Goal: Task Accomplishment & Management: Use online tool/utility

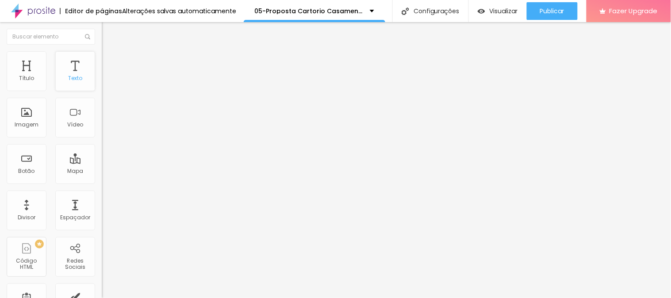
click at [74, 76] on div "Texto" at bounding box center [75, 78] width 14 height 6
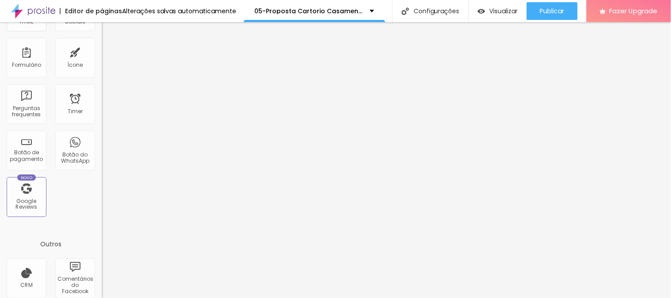
scroll to position [299, 0]
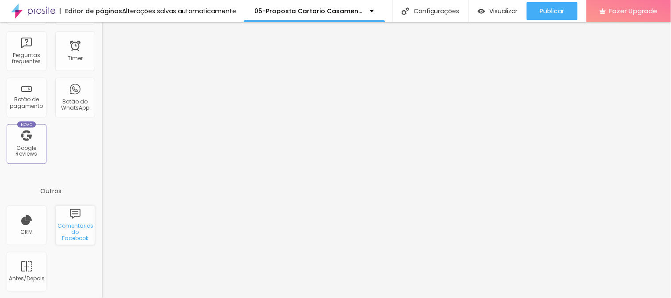
click at [70, 229] on div "Comentários do Facebook" at bounding box center [75, 232] width 35 height 19
click at [64, 228] on div "Comentários do Facebook" at bounding box center [75, 232] width 35 height 19
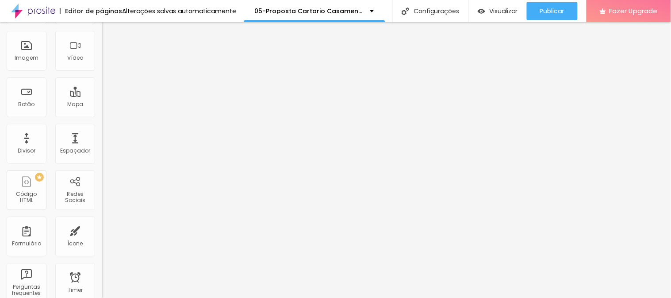
scroll to position [0, 0]
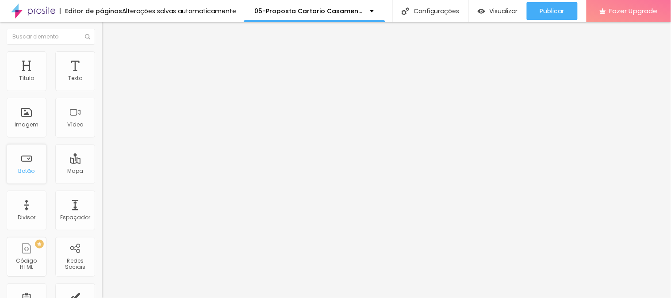
click at [23, 168] on div "Botão" at bounding box center [27, 171] width 16 height 6
click at [28, 165] on div "Botão" at bounding box center [27, 164] width 40 height 40
click at [102, 54] on li "Avançado" at bounding box center [153, 55] width 102 height 9
click at [25, 162] on div "Botão" at bounding box center [27, 164] width 40 height 40
click at [27, 166] on div "Botão" at bounding box center [27, 164] width 40 height 40
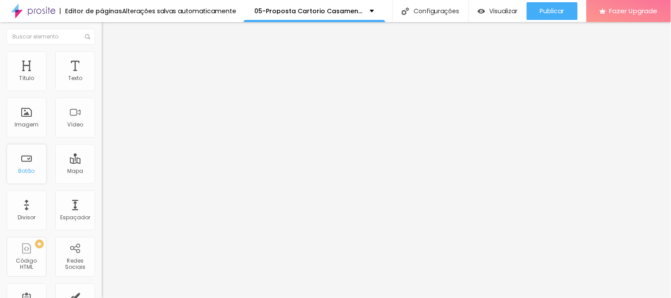
click at [27, 166] on div "Botão" at bounding box center [27, 164] width 40 height 40
click at [55, 158] on div "Mapa" at bounding box center [75, 164] width 40 height 40
click at [87, 127] on div "Vídeo" at bounding box center [75, 118] width 40 height 40
click at [20, 114] on div "Imagem" at bounding box center [27, 118] width 40 height 40
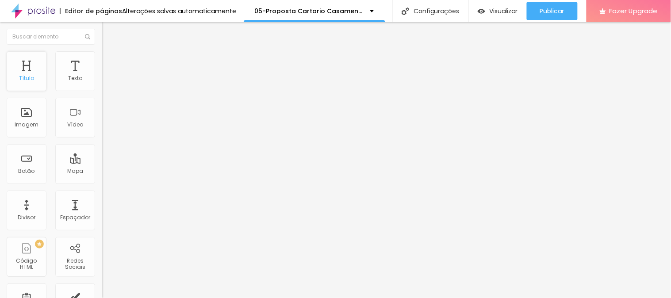
click at [40, 69] on div "Título" at bounding box center [27, 71] width 40 height 40
click at [60, 68] on div "Texto" at bounding box center [75, 71] width 40 height 40
click at [102, 94] on span "Editar perguntas" at bounding box center [127, 90] width 50 height 8
drag, startPoint x: 267, startPoint y: 126, endPoint x: 203, endPoint y: 121, distance: 64.4
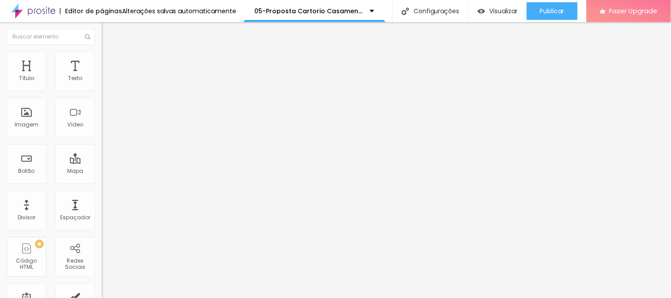
drag, startPoint x: 352, startPoint y: 223, endPoint x: 366, endPoint y: 226, distance: 14.4
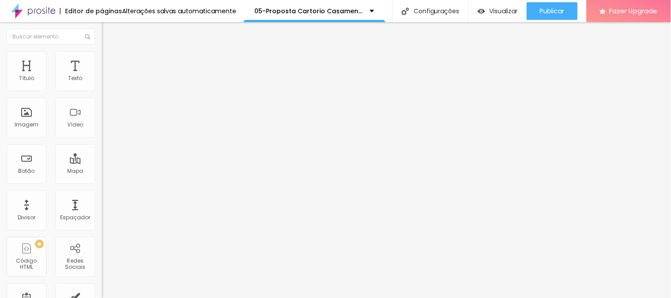
click at [102, 104] on div at bounding box center [153, 104] width 102 height 0
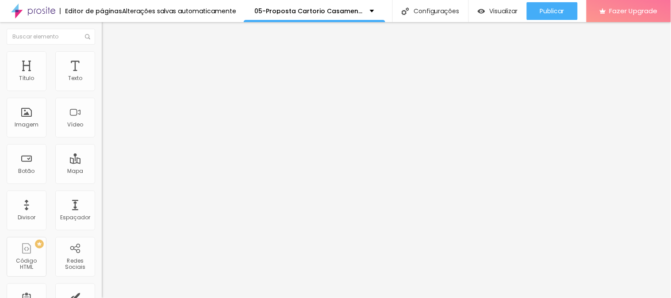
click at [102, 98] on div at bounding box center [153, 98] width 102 height 0
click at [102, 87] on div "Quantidade : 2" at bounding box center [153, 83] width 102 height 5
click at [136, 88] on span "2" at bounding box center [137, 84] width 3 height 8
type input "43"
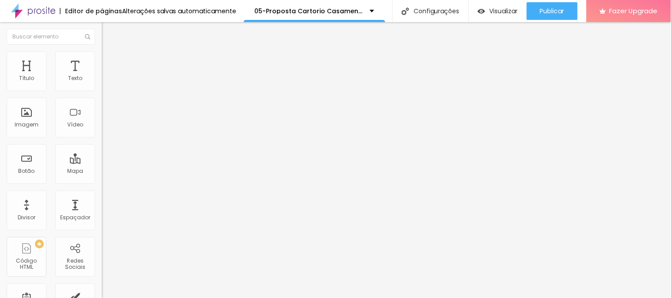
type input "43"
type input "55"
type input "57"
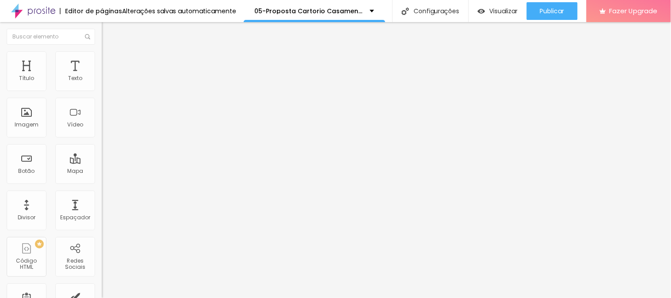
type input "58"
type input "59"
type input "55"
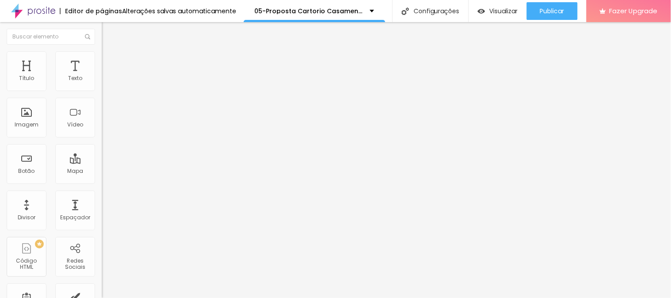
type input "55"
type input "54"
type input "53"
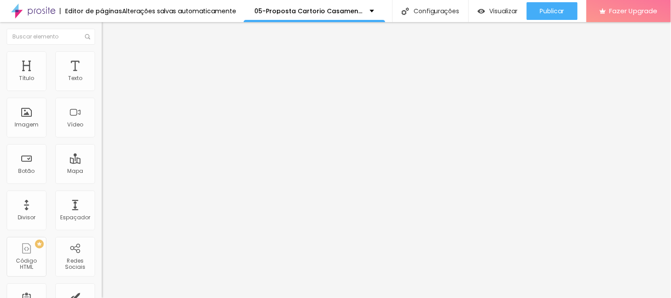
type input "52"
drag, startPoint x: 38, startPoint y: 186, endPoint x: 45, endPoint y: 187, distance: 6.8
click at [102, 209] on input "range" at bounding box center [130, 212] width 57 height 7
type input "53"
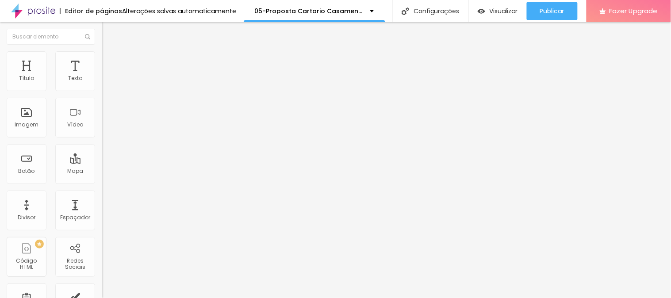
type input "53"
type input "52"
type input "46"
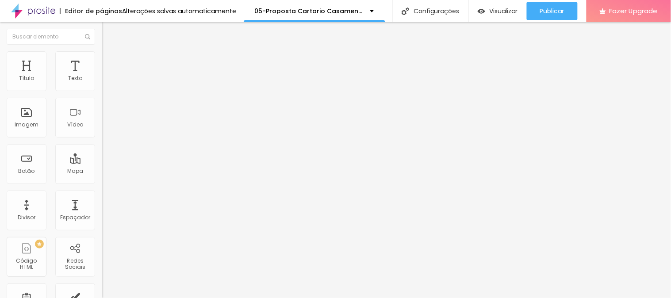
type input "44"
type input "41"
type input "40"
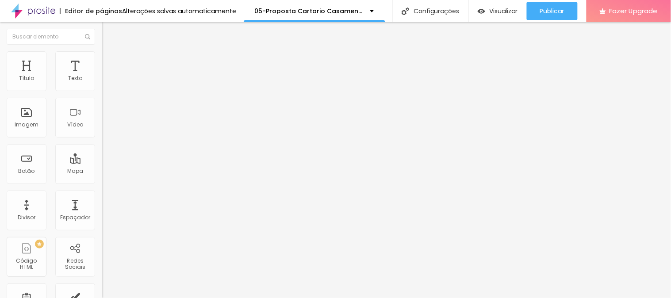
type input "40"
type input "39"
type input "40"
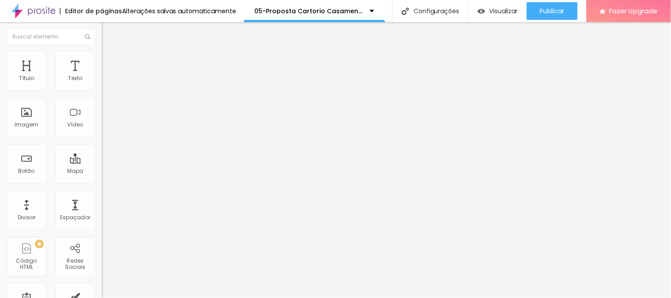
type input "41"
type input "42"
drag, startPoint x: 45, startPoint y: 187, endPoint x: 38, endPoint y: 187, distance: 7.1
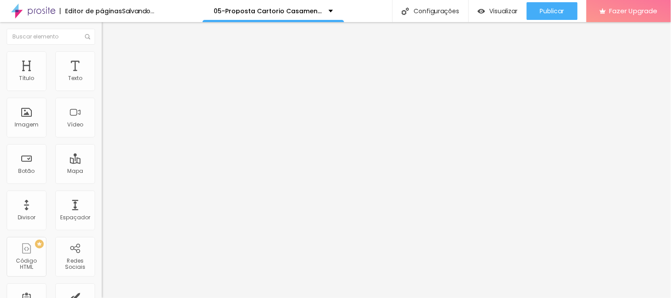
type input "42"
click at [102, 209] on input "range" at bounding box center [130, 212] width 57 height 7
type input "1"
type input "1.1"
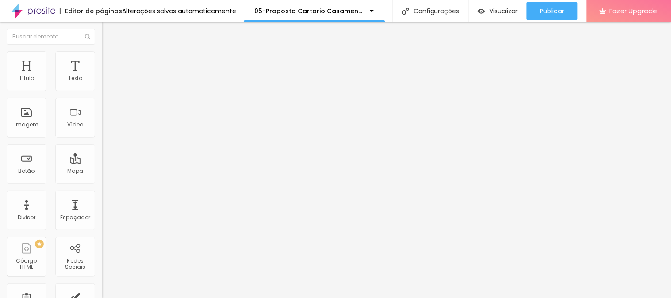
type input "1.1"
type input "1.2"
type input "1.3"
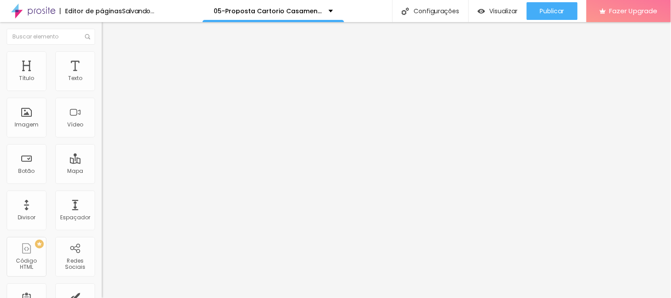
type input "1.4"
type input "1.5"
type input "1.6"
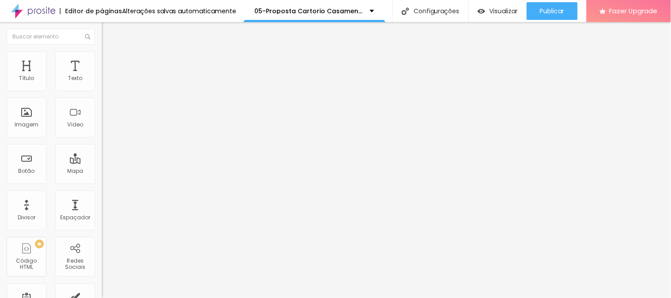
type input "1.6"
type input "1.7"
drag, startPoint x: 35, startPoint y: 222, endPoint x: 64, endPoint y: 223, distance: 28.3
type input "1.7"
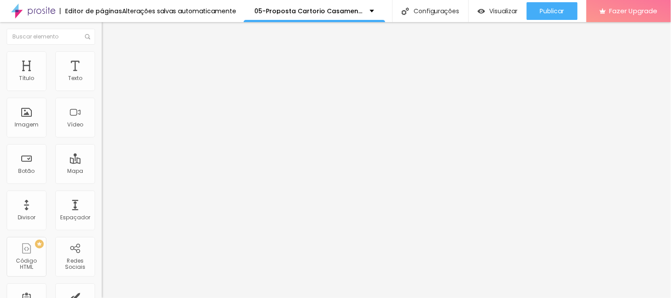
click at [110, 68] on span "Estilo" at bounding box center [117, 65] width 14 height 8
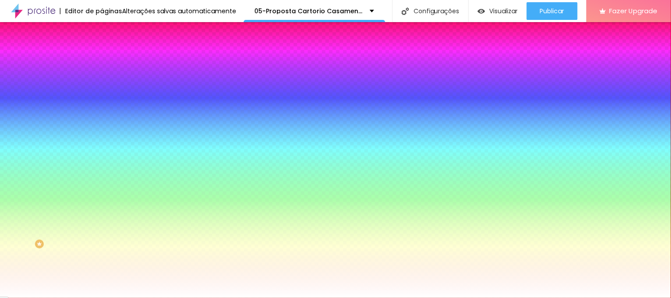
scroll to position [49, 0]
click at [102, 54] on div at bounding box center [153, 52] width 102 height 41
click at [105, 39] on img at bounding box center [107, 36] width 5 height 5
radio input "false"
radio input "true"
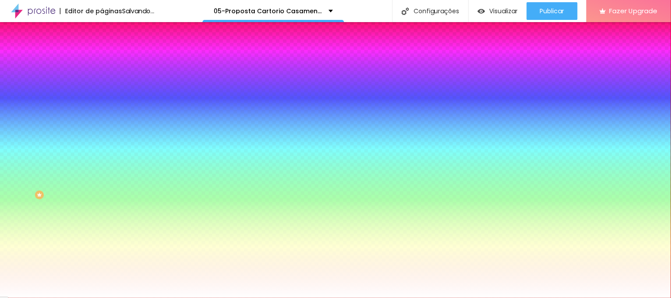
click at [105, 65] on img at bounding box center [107, 67] width 5 height 5
radio input "true"
radio input "false"
click at [102, 64] on button at bounding box center [108, 68] width 12 height 9
radio input "false"
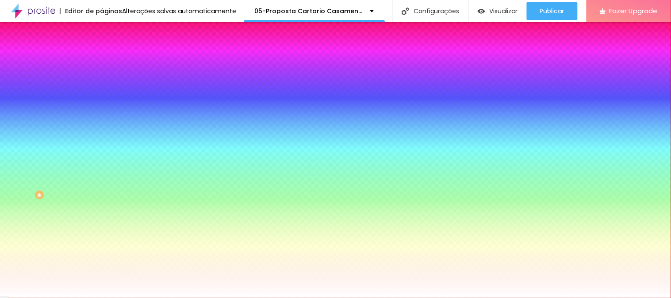
radio input "true"
click at [102, 64] on button at bounding box center [108, 68] width 12 height 9
radio input "true"
radio input "false"
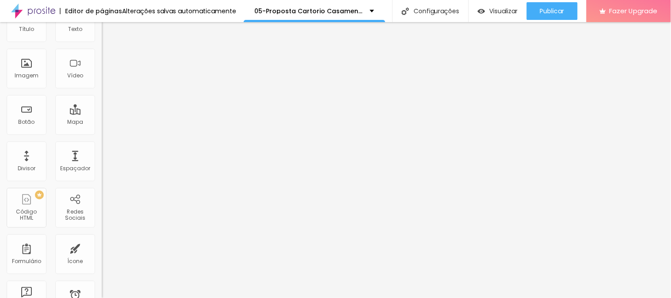
scroll to position [0, 0]
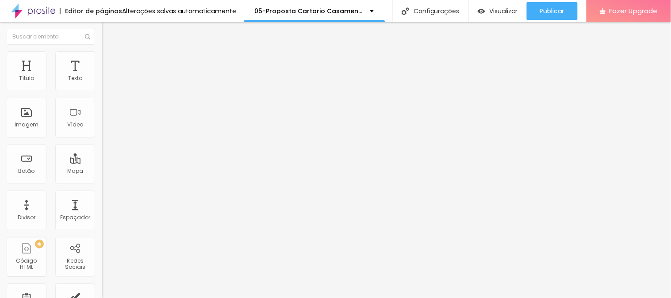
click at [102, 94] on span "Editar perguntas" at bounding box center [127, 90] width 50 height 8
drag, startPoint x: 340, startPoint y: 126, endPoint x: 235, endPoint y: 129, distance: 105.4
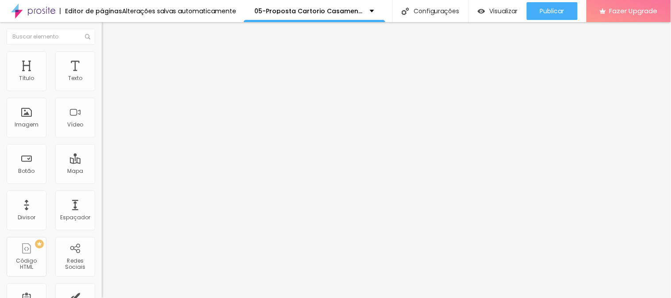
click at [102, 93] on div "Quantidade : 2 Editar perguntas" at bounding box center [153, 87] width 102 height 12
click at [102, 94] on span "Editar perguntas" at bounding box center [127, 90] width 50 height 8
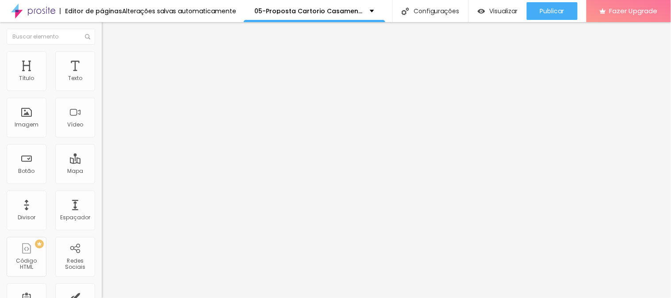
drag, startPoint x: 320, startPoint y: 131, endPoint x: 195, endPoint y: 130, distance: 125.2
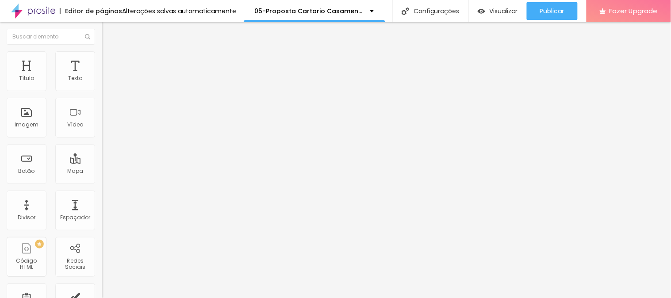
drag, startPoint x: 419, startPoint y: 210, endPoint x: 189, endPoint y: 194, distance: 231.1
drag, startPoint x: 437, startPoint y: 211, endPoint x: 479, endPoint y: 207, distance: 42.7
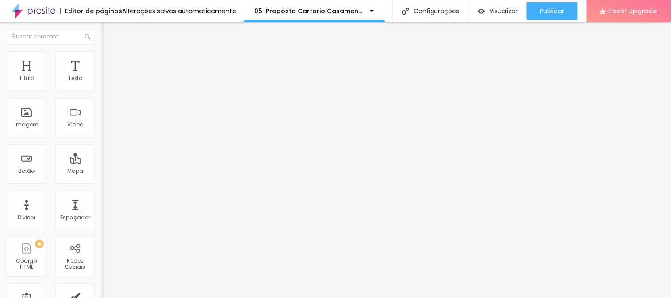
click at [102, 94] on span "Editar perguntas" at bounding box center [127, 90] width 50 height 8
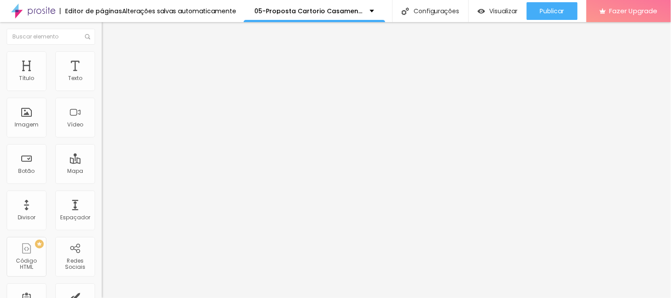
click at [102, 94] on span "Editar perguntas" at bounding box center [127, 90] width 50 height 8
drag, startPoint x: 333, startPoint y: 133, endPoint x: 227, endPoint y: 123, distance: 106.7
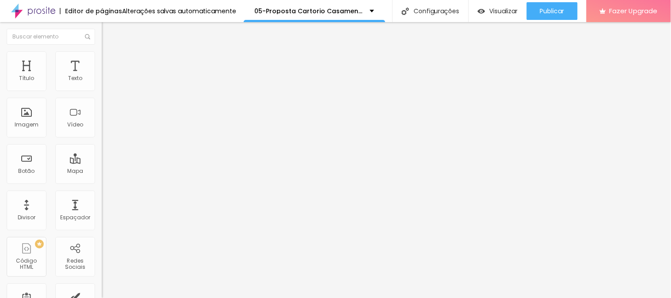
click at [102, 94] on span "Editar perguntas" at bounding box center [127, 90] width 50 height 8
drag, startPoint x: 398, startPoint y: 127, endPoint x: 217, endPoint y: 129, distance: 181.4
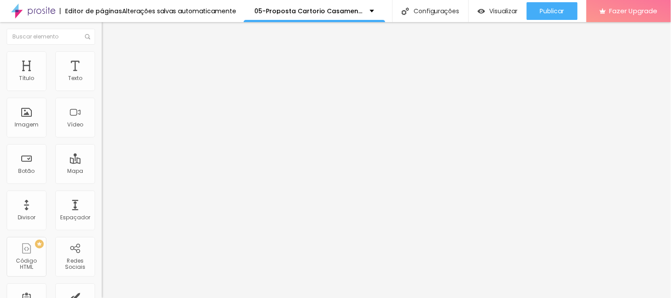
click at [102, 94] on span "Editar perguntas" at bounding box center [127, 90] width 50 height 8
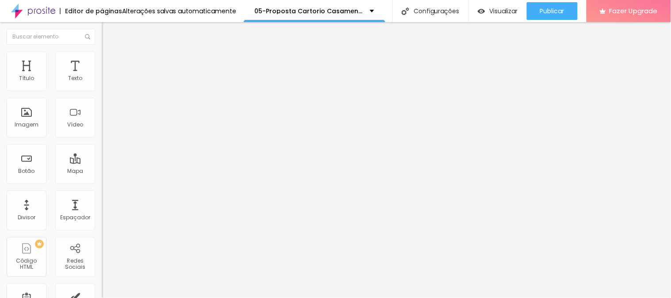
click at [102, 67] on li "Avançado" at bounding box center [153, 71] width 102 height 9
click at [110, 67] on span "Estilo" at bounding box center [117, 65] width 14 height 8
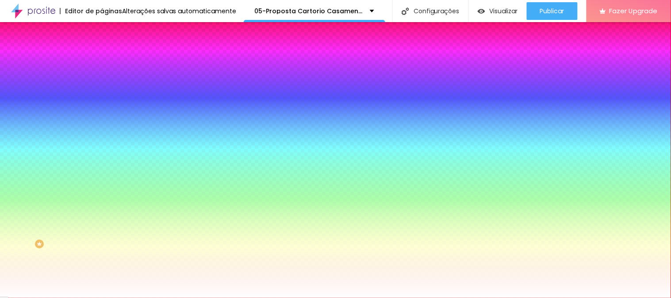
type input "95"
type input "90"
type input "85"
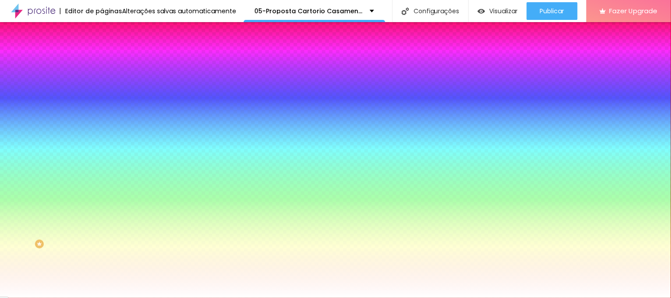
type input "85"
type input "80"
type input "85"
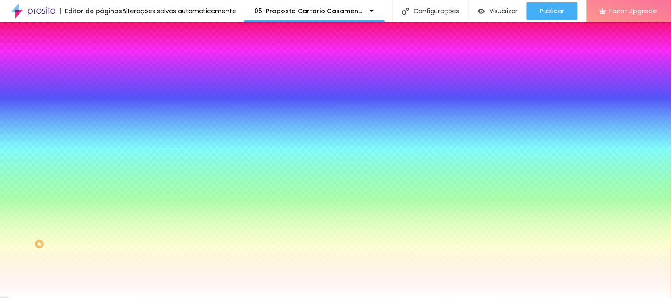
type input "100"
drag, startPoint x: 80, startPoint y: 149, endPoint x: 202, endPoint y: 159, distance: 122.6
click at [159, 150] on input "range" at bounding box center [130, 146] width 57 height 7
click at [109, 168] on icon "button" at bounding box center [110, 169] width 2 height 2
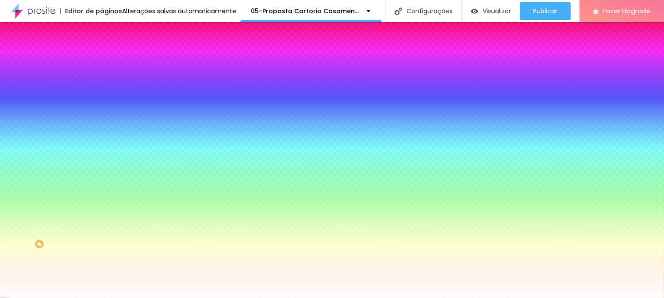
type input "2"
type input "1"
type input "2"
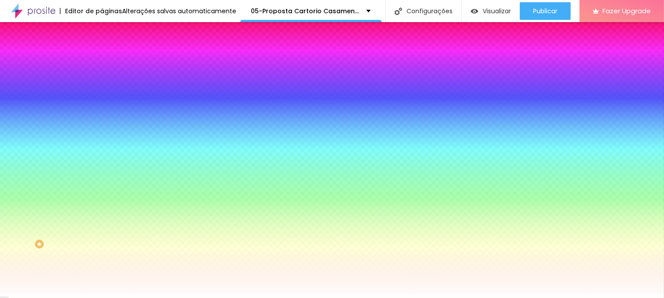
type input "2"
type input "3"
type input "4"
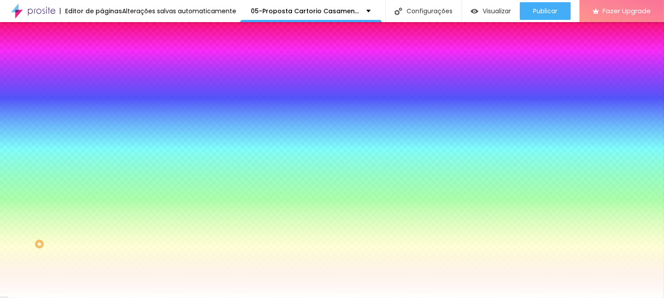
type input "3"
type input "2"
type input "1"
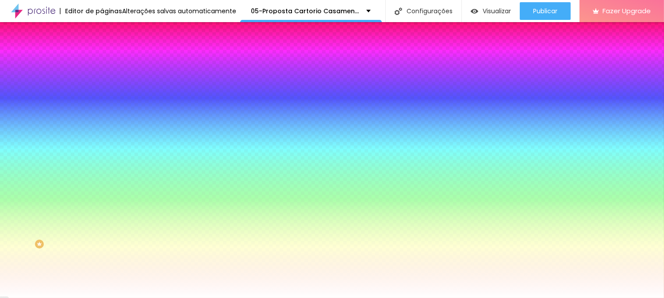
type input "1"
type input "0"
type input "1"
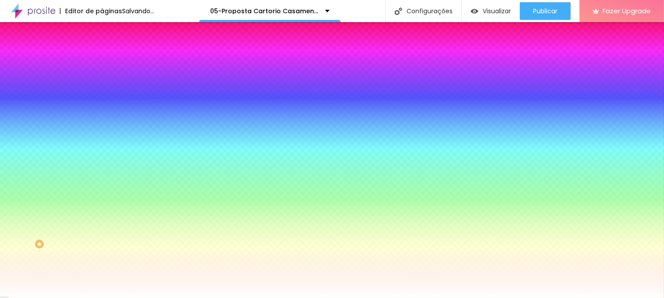
type input "2"
drag, startPoint x: 111, startPoint y: 227, endPoint x: 124, endPoint y: 227, distance: 13.3
type input "2"
click at [16, 298] on div at bounding box center [332, 298] width 664 height 0
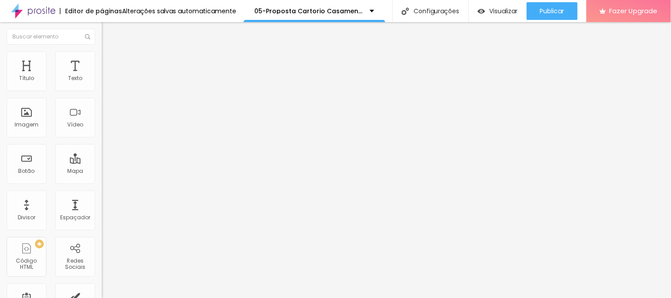
click at [102, 94] on span "Editar perguntas" at bounding box center [127, 90] width 50 height 8
drag, startPoint x: 335, startPoint y: 127, endPoint x: 195, endPoint y: 126, distance: 140.3
drag, startPoint x: 338, startPoint y: 212, endPoint x: 346, endPoint y: 215, distance: 8.8
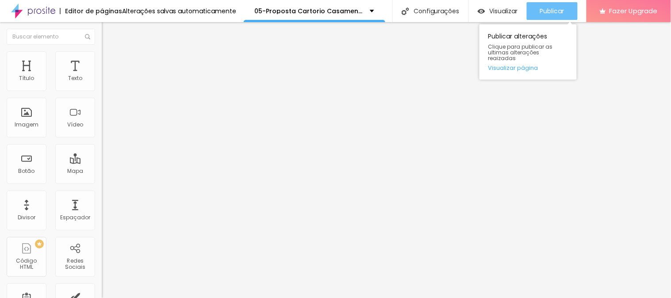
click at [542, 4] on div "Publicar" at bounding box center [552, 11] width 24 height 18
click at [559, 15] on div "Publicar" at bounding box center [552, 11] width 24 height 18
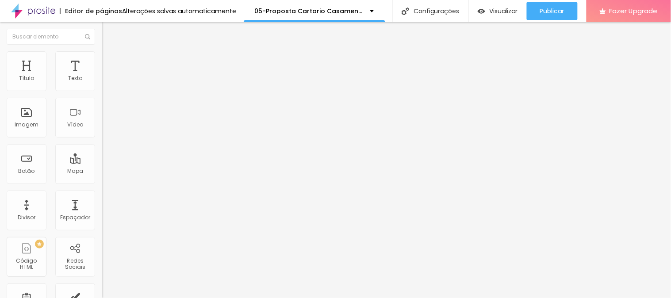
click at [102, 94] on span "Editar perguntas" at bounding box center [127, 90] width 50 height 8
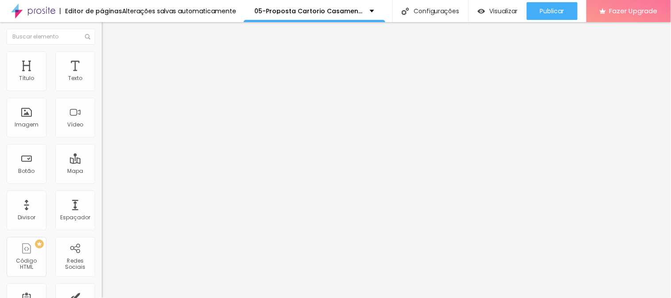
drag, startPoint x: 379, startPoint y: 223, endPoint x: 195, endPoint y: 213, distance: 184.4
drag, startPoint x: 372, startPoint y: 148, endPoint x: 200, endPoint y: 112, distance: 175.8
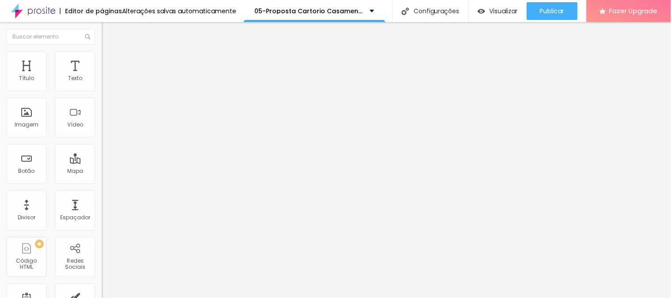
copy div "Pode ir para outra cidade? Sim! Fazemos cobertura em Araguaina-To e em outras c…"
click at [102, 94] on span "Editar perguntas" at bounding box center [127, 90] width 50 height 8
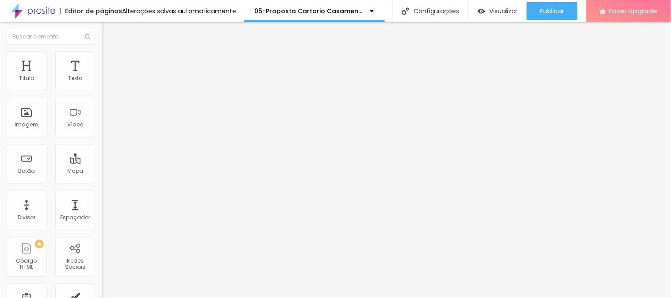
drag, startPoint x: 412, startPoint y: 135, endPoint x: 173, endPoint y: 145, distance: 238.7
copy b "Em quanto tempo as fotos serão entregues?"
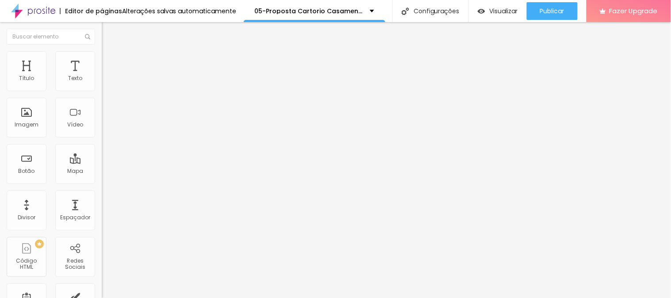
click at [102, 94] on span "Editar perguntas" at bounding box center [127, 90] width 50 height 8
drag, startPoint x: 314, startPoint y: 127, endPoint x: 226, endPoint y: 136, distance: 88.5
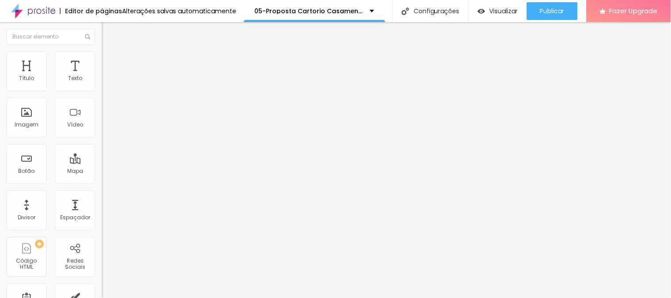
drag, startPoint x: 400, startPoint y: 131, endPoint x: 191, endPoint y: 131, distance: 209.3
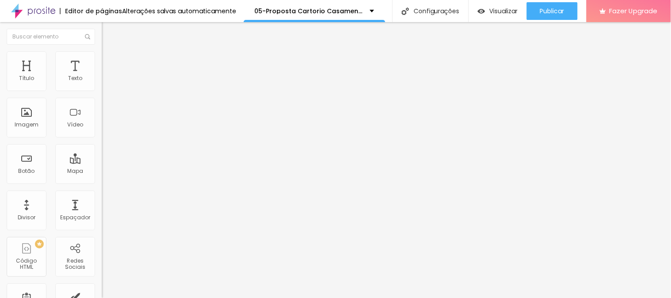
drag, startPoint x: 437, startPoint y: 214, endPoint x: 361, endPoint y: 214, distance: 76.1
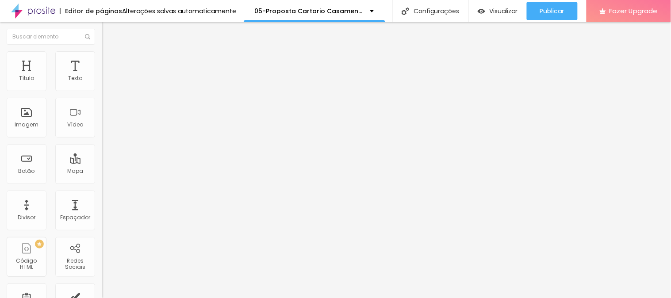
drag, startPoint x: 342, startPoint y: 214, endPoint x: 363, endPoint y: 213, distance: 20.8
click at [102, 94] on span "Editar perguntas" at bounding box center [127, 90] width 50 height 8
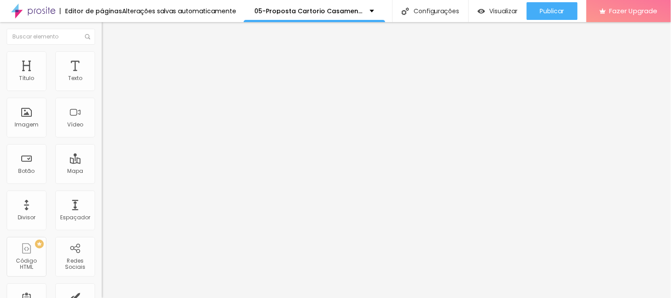
drag, startPoint x: 303, startPoint y: 212, endPoint x: 318, endPoint y: 211, distance: 14.7
drag, startPoint x: 299, startPoint y: 213, endPoint x: 304, endPoint y: 213, distance: 4.9
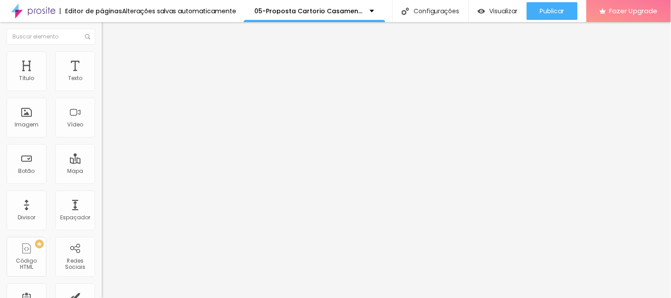
drag, startPoint x: 550, startPoint y: 211, endPoint x: 219, endPoint y: 219, distance: 331.5
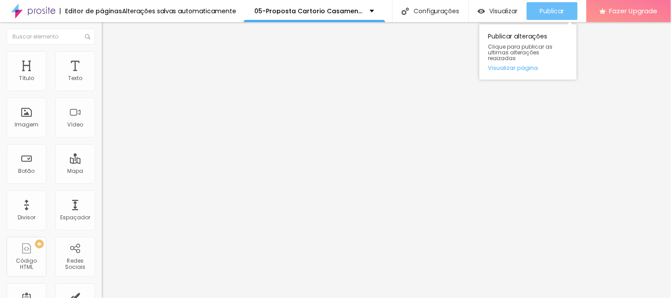
click at [556, 5] on div "Publicar" at bounding box center [552, 11] width 24 height 18
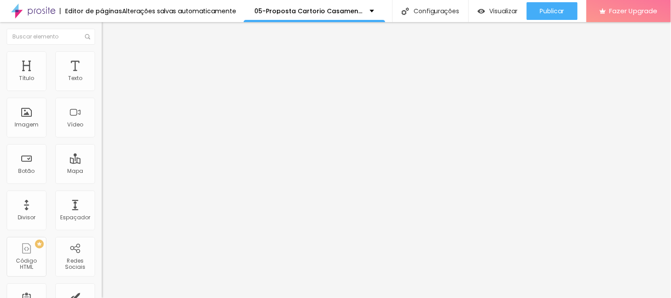
click at [102, 94] on span "Editar perguntas" at bounding box center [127, 90] width 50 height 8
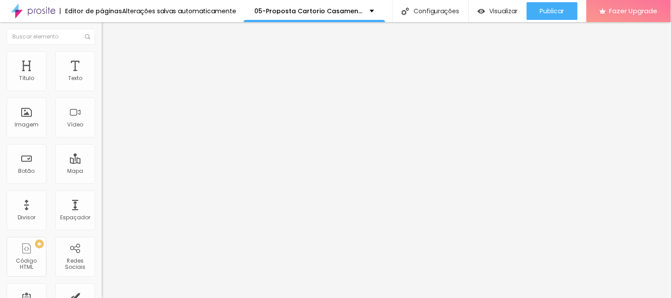
click at [102, 94] on span "Editar perguntas" at bounding box center [127, 90] width 50 height 8
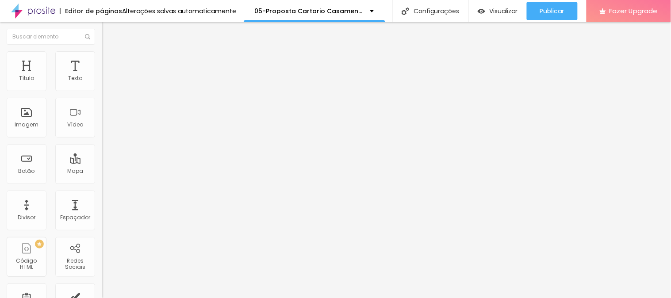
drag, startPoint x: 422, startPoint y: 219, endPoint x: 289, endPoint y: 238, distance: 134.1
drag, startPoint x: 497, startPoint y: 218, endPoint x: 504, endPoint y: 238, distance: 20.9
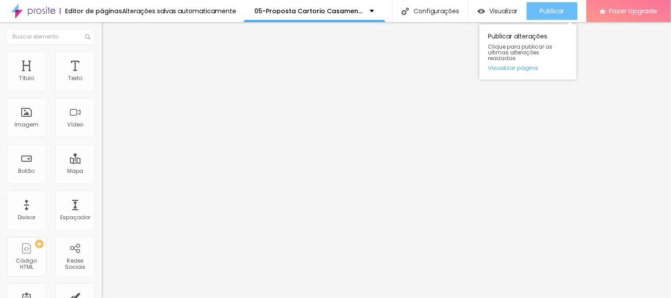
click at [542, 16] on div "Publicar" at bounding box center [552, 11] width 24 height 18
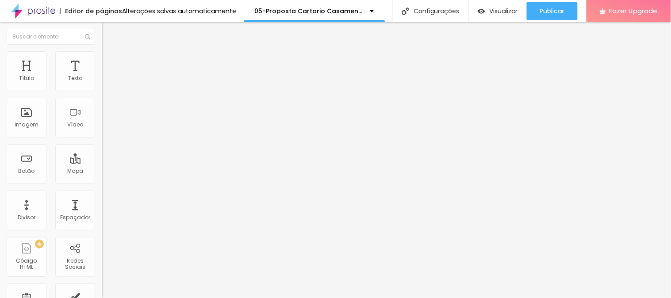
click at [102, 94] on span "Editar perguntas" at bounding box center [127, 90] width 50 height 8
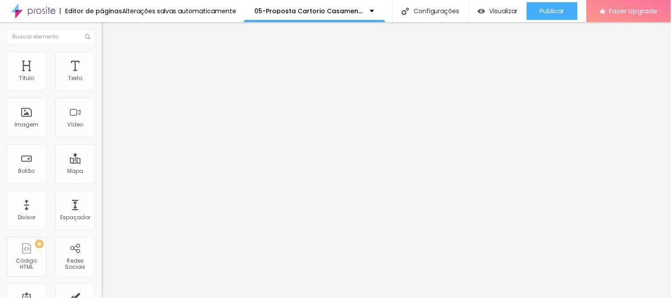
click at [110, 68] on span "Estilo" at bounding box center [117, 65] width 14 height 8
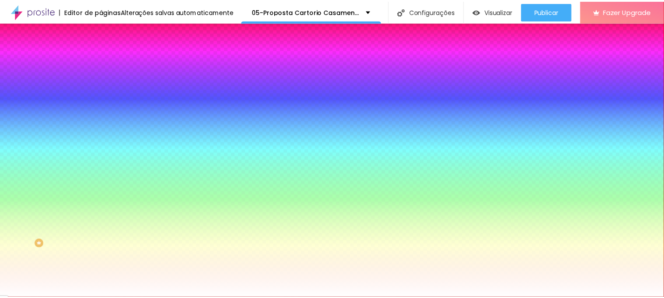
scroll to position [92, 0]
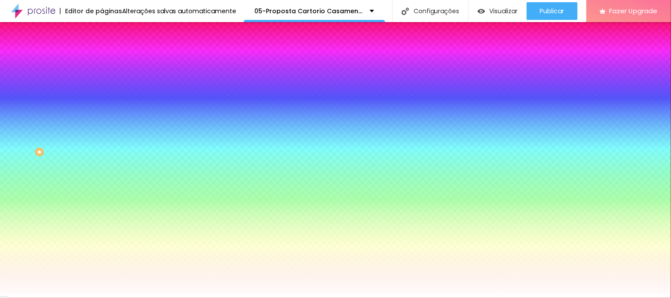
click at [102, 238] on span "Seta" at bounding box center [108, 235] width 12 height 8
click at [105, 194] on icon "button" at bounding box center [107, 192] width 5 height 5
type input "15"
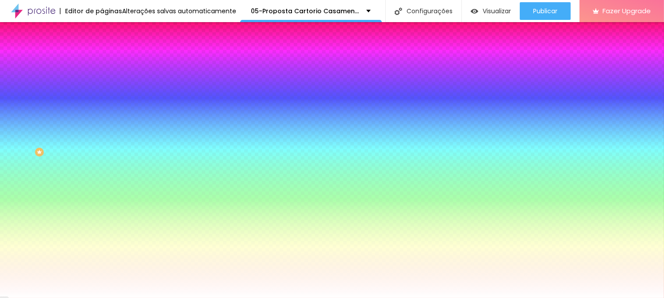
type input "16"
type input "17"
type input "18"
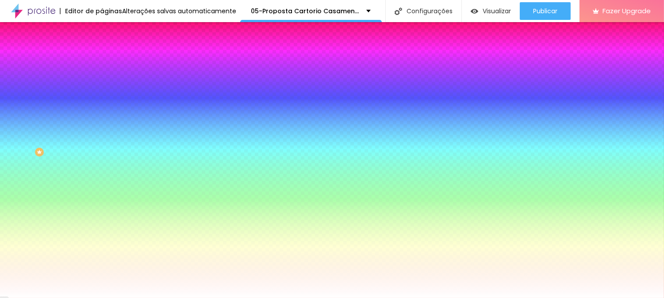
type input "18"
type input "17"
type input "18"
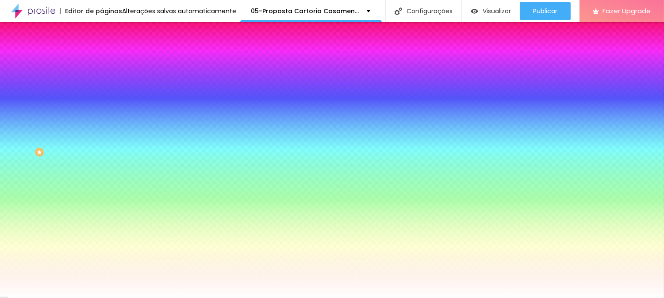
drag, startPoint x: 128, startPoint y: 257, endPoint x: 142, endPoint y: 257, distance: 13.3
type input "18"
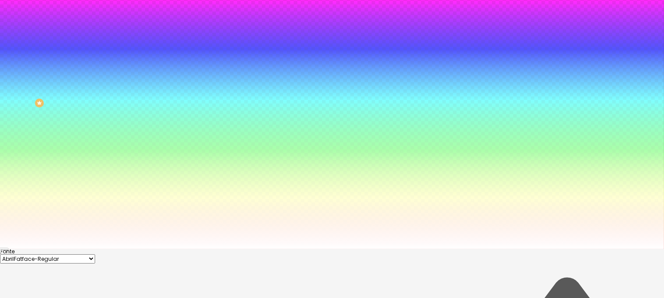
type input "0.1"
type input "1"
type input "0.3"
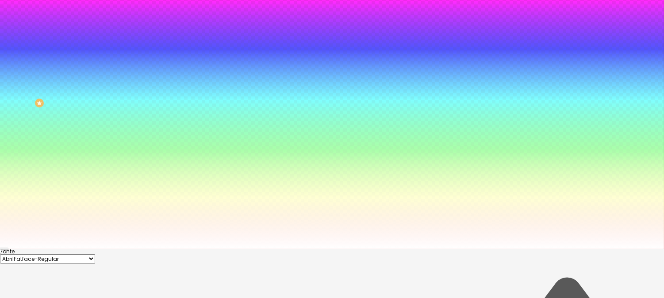
type input "0.3"
type input "0"
drag, startPoint x: 107, startPoint y: 231, endPoint x: 93, endPoint y: 231, distance: 13.3
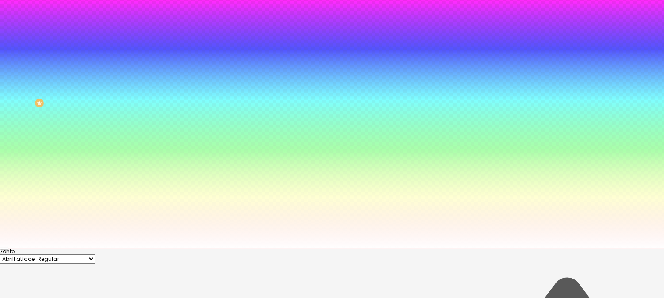
click at [95, 254] on select "AbrilFatface-Regular Actor-Regular Alegreya AlegreyaBlack Alice Allan-Bold Alla…" at bounding box center [47, 258] width 95 height 9
click at [37, 249] on div at bounding box center [332, 249] width 664 height 0
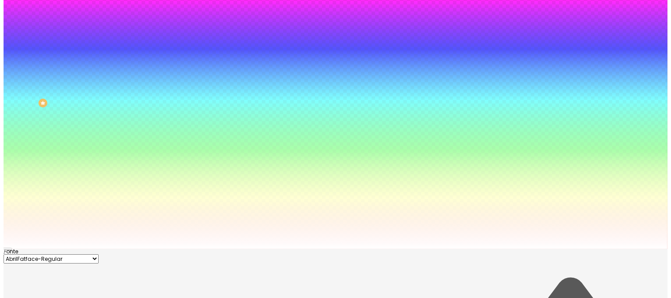
scroll to position [0, 0]
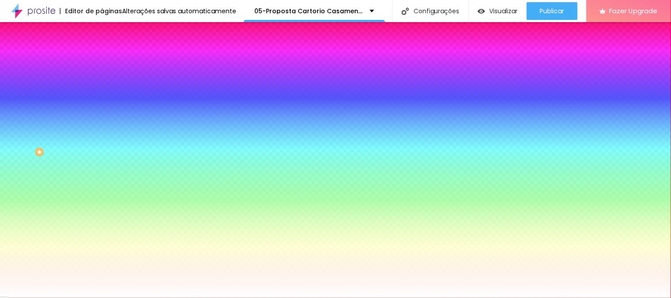
click at [105, 136] on icon "button" at bounding box center [107, 138] width 5 height 5
type input "19"
type input "20"
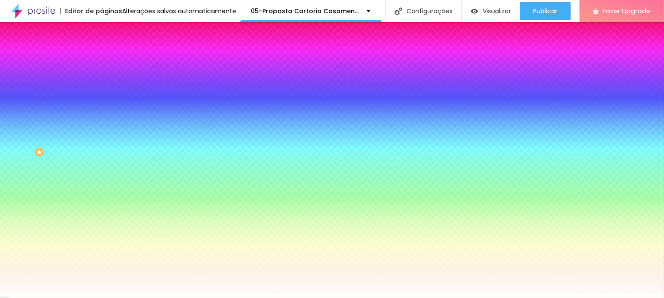
type input "21"
type input "22"
type input "23"
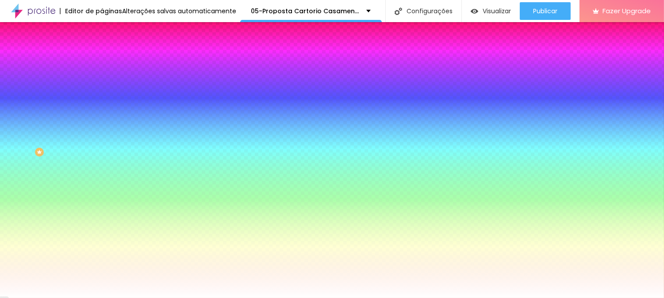
type input "23"
drag, startPoint x: 134, startPoint y: 194, endPoint x: 147, endPoint y: 194, distance: 13.3
type input "23"
click at [547, 298] on div at bounding box center [332, 298] width 664 height 0
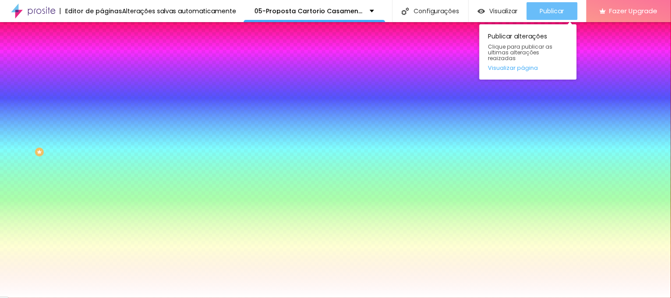
click at [546, 14] on span "Publicar" at bounding box center [552, 11] width 24 height 7
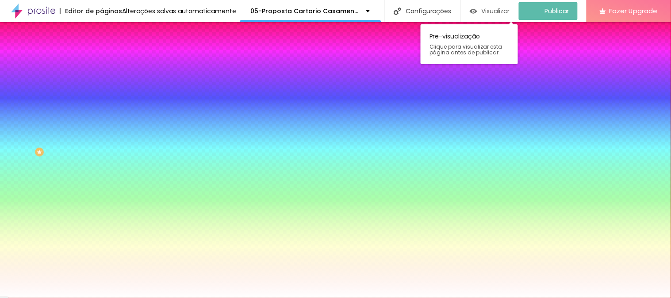
click at [485, 9] on div "Visualizar" at bounding box center [490, 12] width 40 height 8
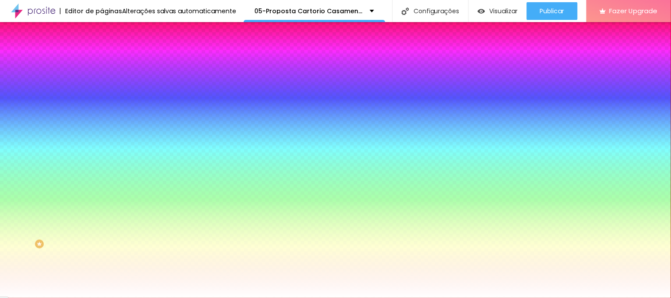
click at [102, 58] on li "Conteúdo" at bounding box center [153, 54] width 102 height 9
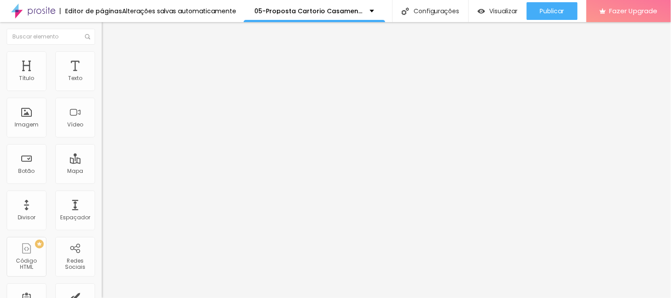
click at [102, 94] on span "Editar perguntas" at bounding box center [127, 90] width 50 height 8
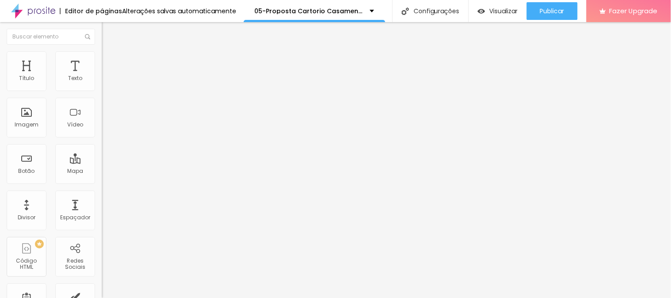
click at [102, 67] on li "Avançado" at bounding box center [153, 71] width 102 height 9
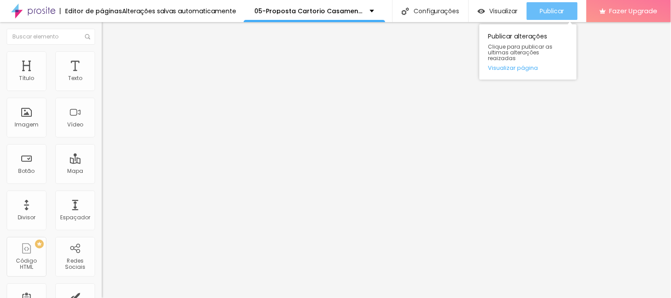
click at [547, 13] on span "Publicar" at bounding box center [552, 11] width 24 height 7
click at [545, 8] on span "Publicar" at bounding box center [552, 11] width 24 height 7
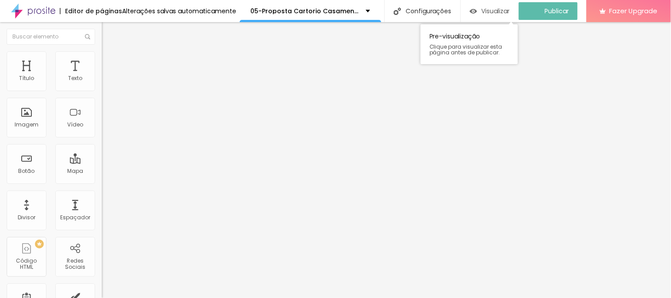
click at [499, 11] on span "Visualizar" at bounding box center [496, 11] width 28 height 7
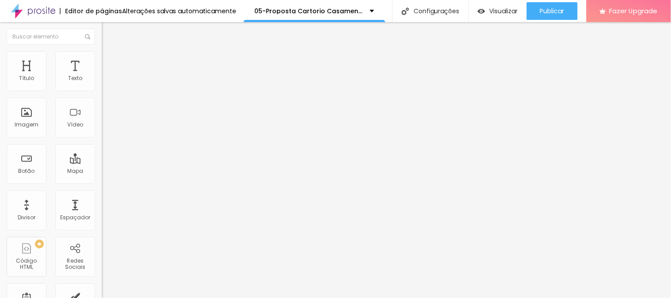
click at [108, 31] on div "Editar Perguntas frequentes" at bounding box center [152, 36] width 88 height 14
click at [102, 81] on span "Completo" at bounding box center [115, 77] width 27 height 8
click at [110, 61] on span "Estilo" at bounding box center [117, 58] width 14 height 8
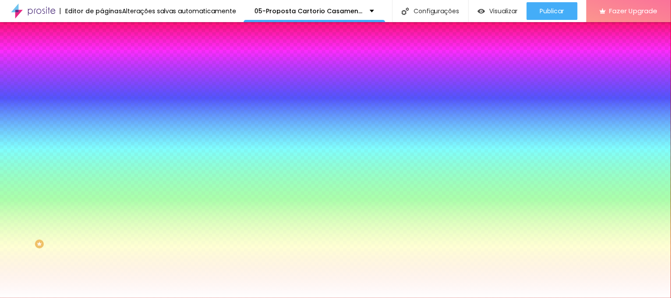
click at [110, 62] on span "Avançado" at bounding box center [124, 66] width 29 height 8
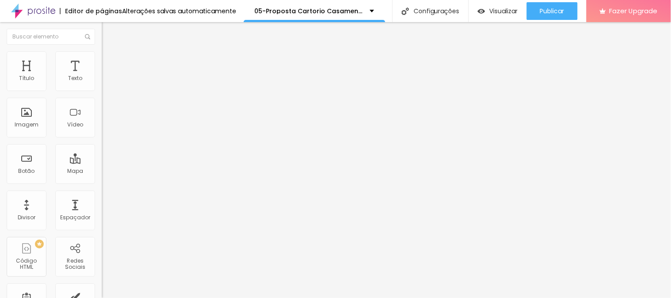
click at [102, 51] on li "Conteúdo" at bounding box center [153, 46] width 102 height 9
click at [108, 34] on img "button" at bounding box center [111, 32] width 7 height 7
click at [102, 81] on span "Completo" at bounding box center [115, 77] width 27 height 8
click at [110, 68] on span "Estilo" at bounding box center [117, 65] width 14 height 8
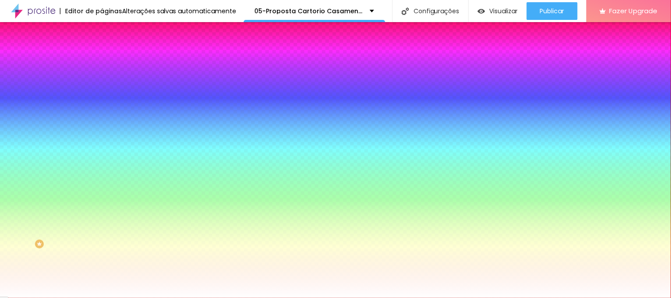
click at [102, 67] on img at bounding box center [106, 71] width 8 height 8
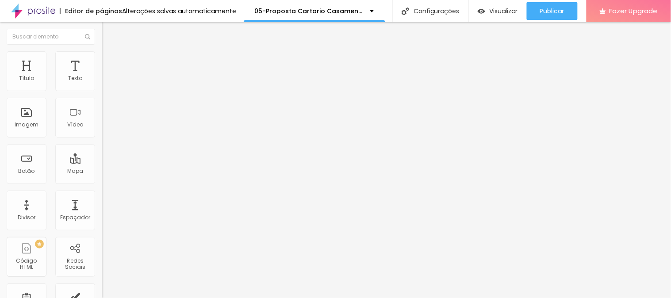
scroll to position [42, 0]
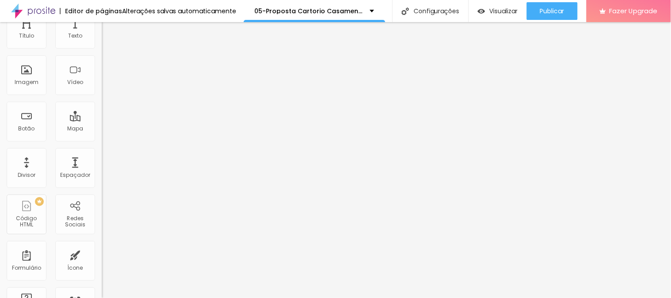
click at [102, 16] on li "Conteúdo" at bounding box center [153, 11] width 102 height 9
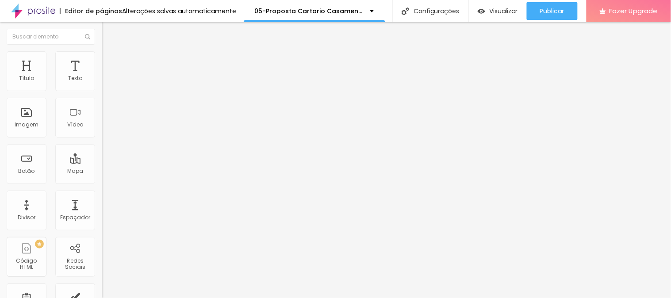
click at [102, 94] on span "Editar perguntas" at bounding box center [127, 90] width 50 height 8
copy b "Qual a quantidade de fotos?"
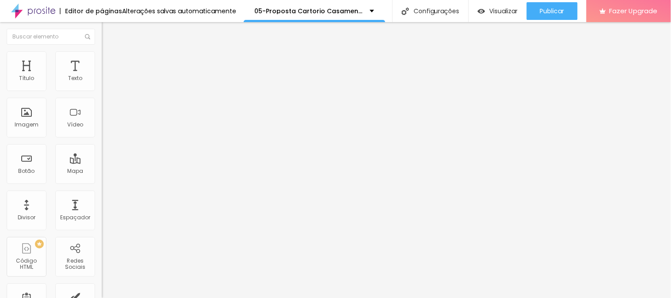
copy div "Para eventos não tem quantidade limite de fotos. Todas as fotos tiradas serão e…"
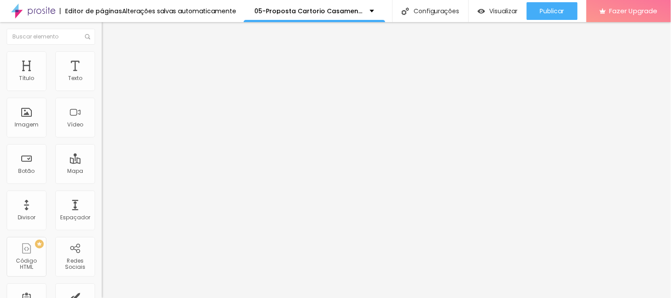
copy b "Em quanto tempo as fotos serão entregues?"
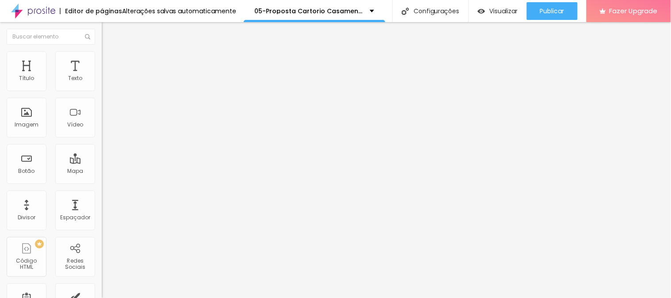
copy p "No prazo de 7 a 10 dias uteis após o evento. Tendo em vista que sempre busco en…"
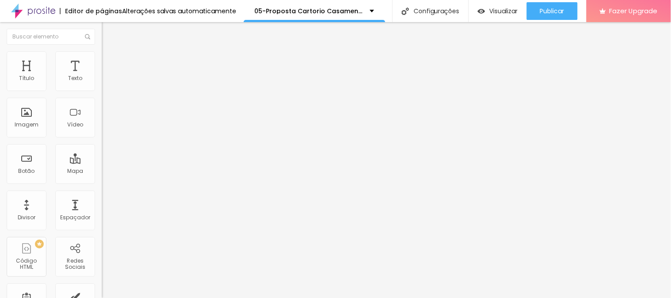
copy b "Você fotografa fora de Araguaina?"
copy p "Sim, existirá uma cobrança de deslocamento de acordo com a distância. Regiões m…"
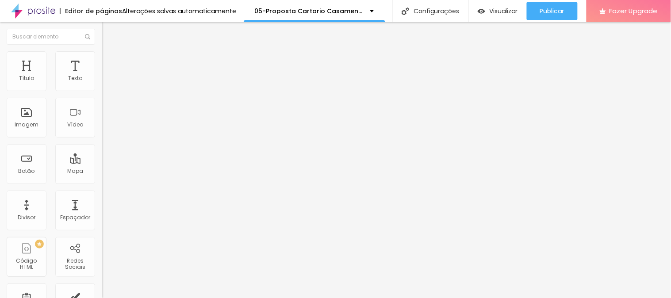
copy b "Você também trabalha com vídeo?"
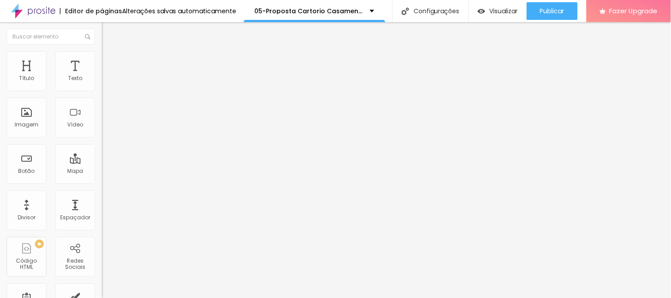
copy p "Sim! Fazemos gravação e edição do seu evento."
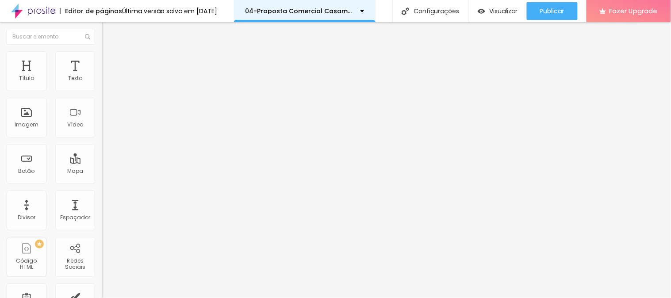
click at [300, 7] on div "04-Proposta Comercial Casamentos" at bounding box center [305, 11] width 142 height 22
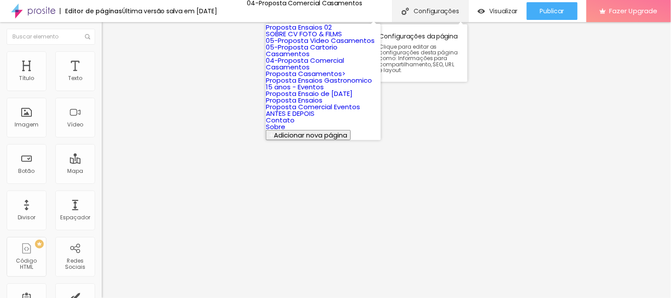
click at [437, 10] on div "Configurações" at bounding box center [430, 11] width 76 height 22
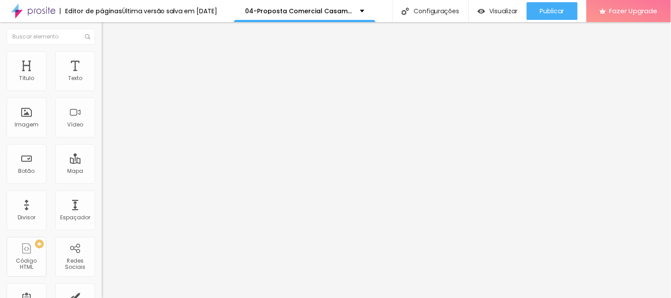
click at [200, 12] on div "Última versão salva em 23/06/2025" at bounding box center [169, 11] width 95 height 6
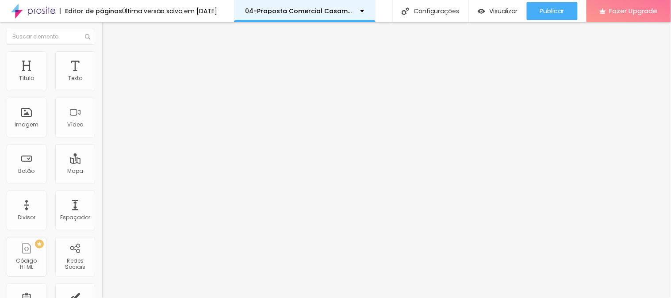
click at [291, 8] on p "04-Proposta Comercial Casamentos" at bounding box center [299, 11] width 108 height 6
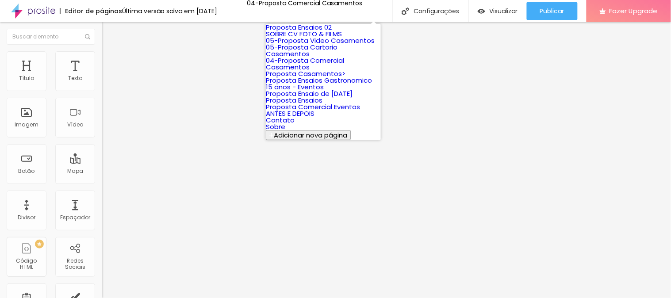
click at [308, 78] on link "Proposta Casamentos>" at bounding box center [306, 73] width 80 height 9
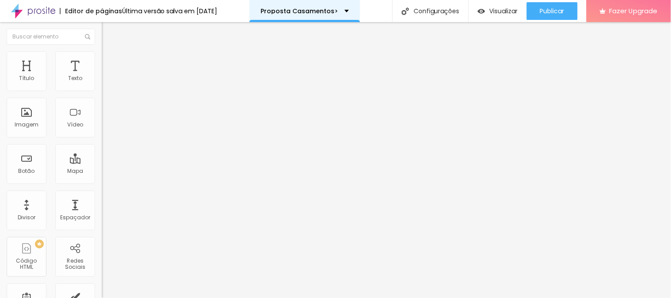
click at [312, 5] on div "Proposta Casamentos>" at bounding box center [305, 11] width 111 height 22
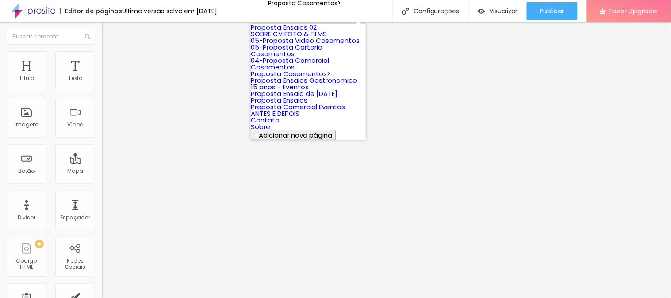
click at [322, 58] on link "05-Proposta Cartorio Casamentos" at bounding box center [287, 50] width 72 height 16
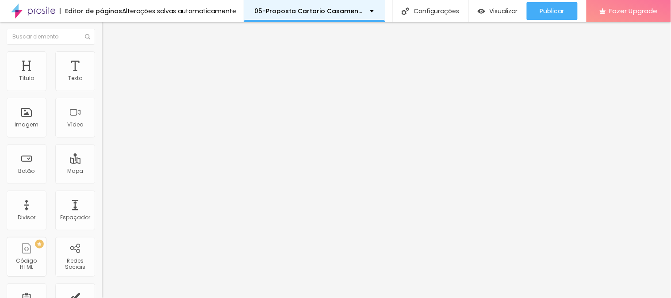
click at [315, 11] on p "05-Proposta Cartorio Casamentos" at bounding box center [309, 11] width 108 height 6
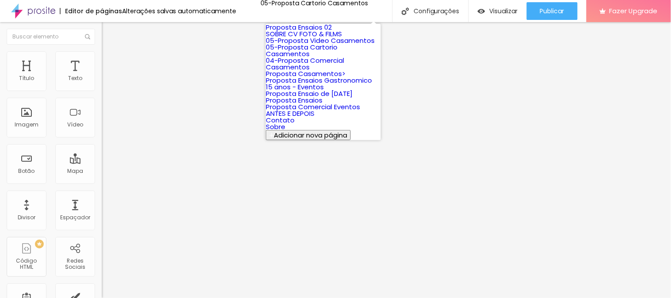
click at [337, 72] on link "04-Proposta Comercial Casamentos" at bounding box center [305, 64] width 78 height 16
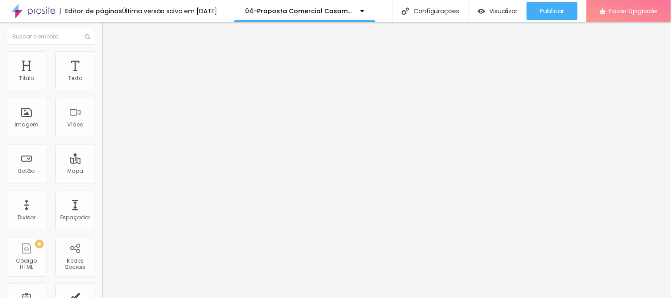
click at [110, 62] on span "Avançado" at bounding box center [124, 66] width 29 height 8
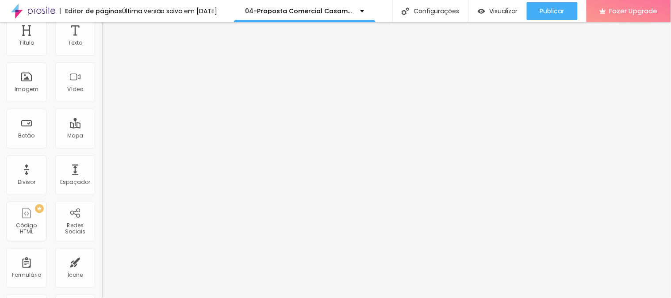
click at [102, 284] on div "ID Html" at bounding box center [153, 286] width 102 height 5
click at [102, 27] on ul "Conteúdo Estilo Avançado" at bounding box center [153, 20] width 102 height 27
click at [110, 26] on span "Estilo" at bounding box center [117, 22] width 14 height 8
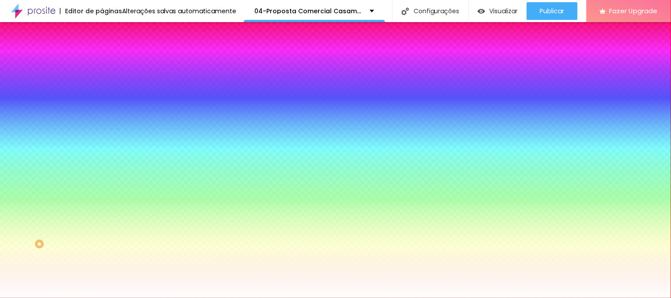
click at [102, 50] on img at bounding box center [106, 46] width 8 height 8
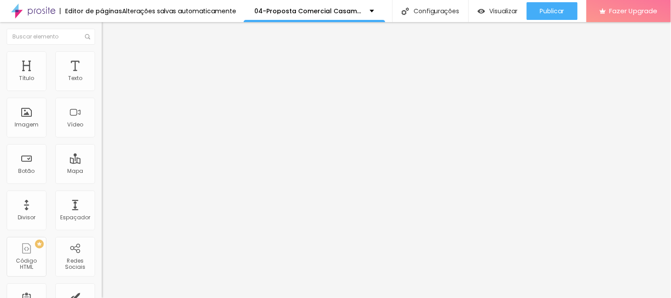
click at [102, 81] on span "Encaixotado" at bounding box center [119, 77] width 35 height 8
click at [40, 34] on input "text" at bounding box center [51, 37] width 88 height 16
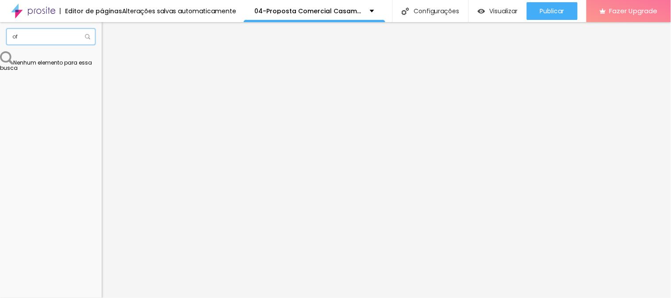
type input "o"
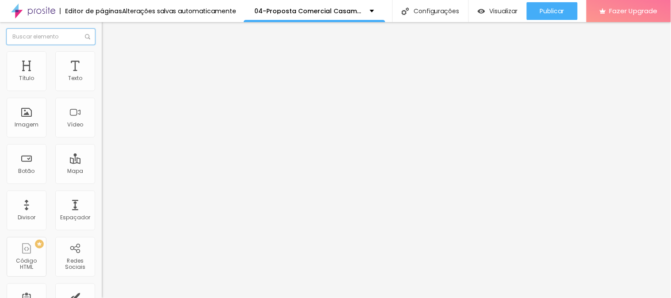
scroll to position [147, 0]
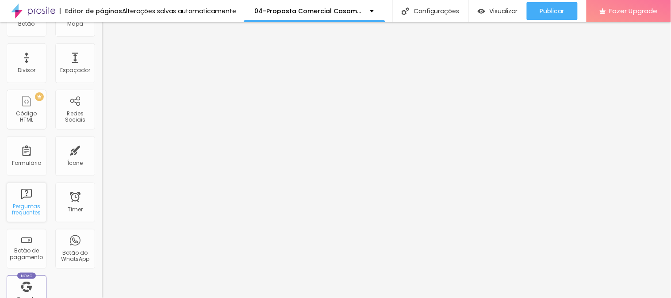
click at [27, 204] on div "Perguntas frequentes" at bounding box center [26, 210] width 35 height 13
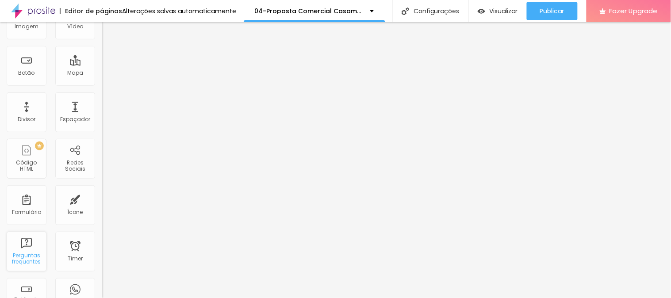
scroll to position [0, 0]
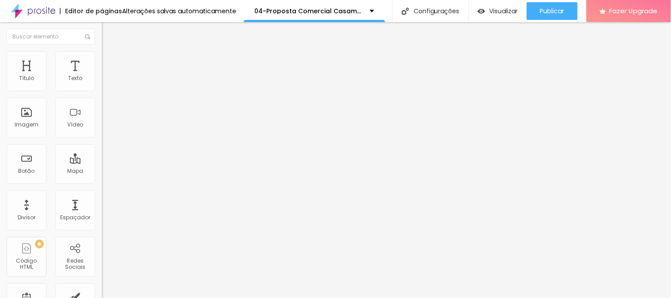
click at [102, 94] on span "Editar perguntas" at bounding box center [127, 90] width 50 height 8
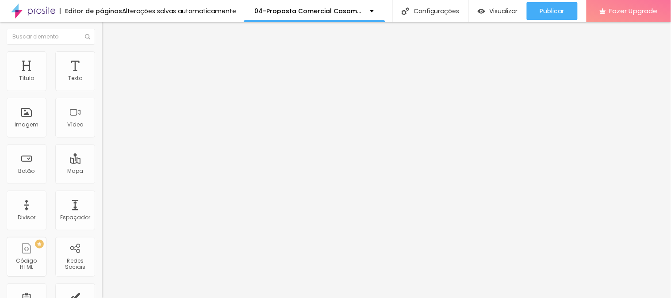
paste div
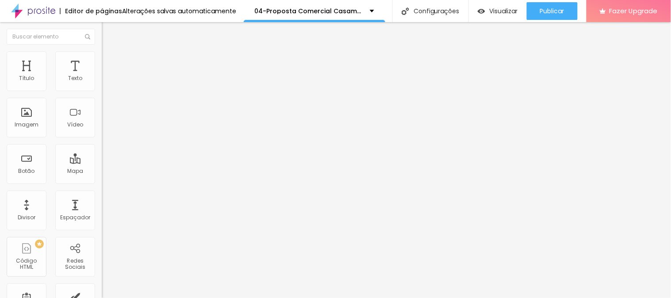
click at [110, 68] on span "Estilo" at bounding box center [117, 65] width 14 height 8
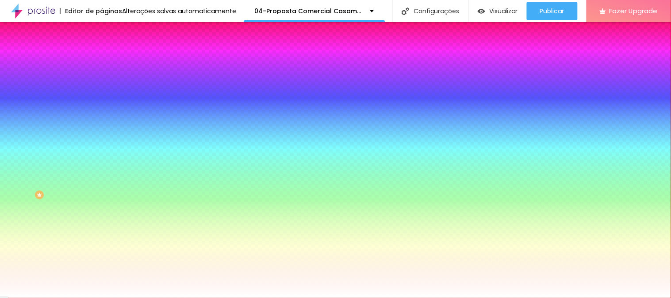
scroll to position [92, 0]
click at [102, 196] on button "button" at bounding box center [108, 192] width 12 height 9
type input "15"
type input "16"
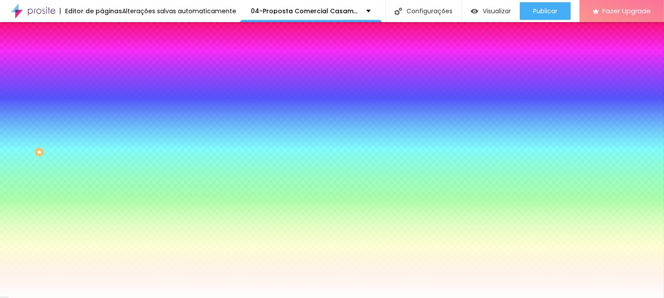
type input "16"
type input "17"
type input "18"
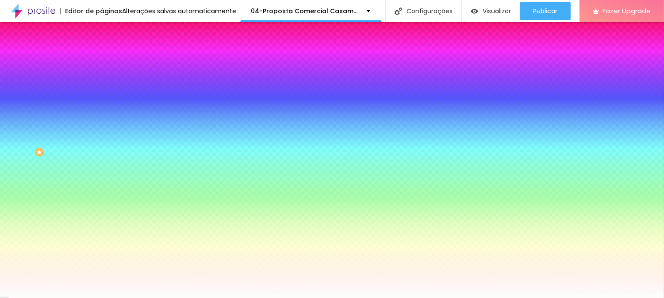
type input "19"
type input "20"
type input "21"
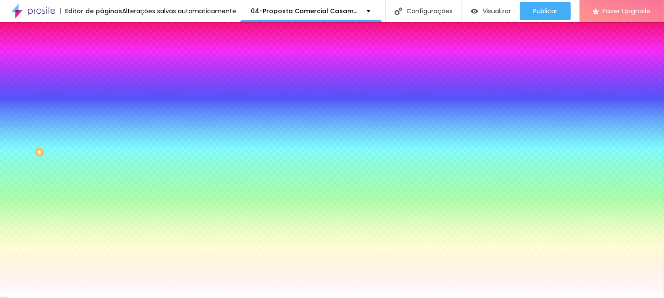
type input "21"
drag, startPoint x: 128, startPoint y: 259, endPoint x: 154, endPoint y: 259, distance: 25.7
type input "21"
click at [77, 298] on div at bounding box center [332, 298] width 664 height 0
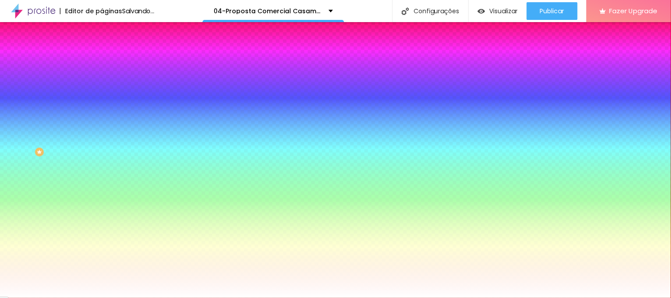
click at [105, 136] on icon "button" at bounding box center [107, 138] width 5 height 5
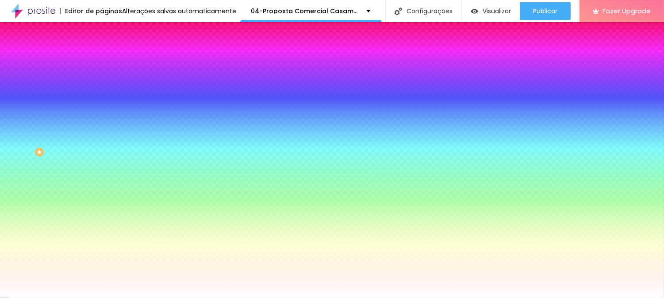
type input "19"
type input "21"
type input "24"
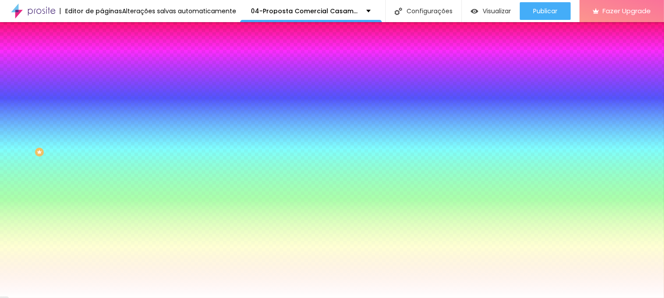
type input "24"
type input "25"
type input "26"
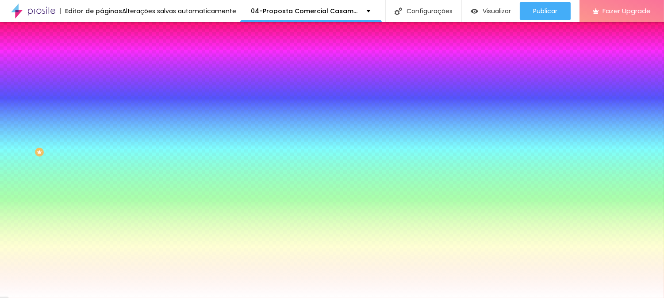
drag, startPoint x: 133, startPoint y: 192, endPoint x: 155, endPoint y: 194, distance: 22.2
type input "25"
type input "24"
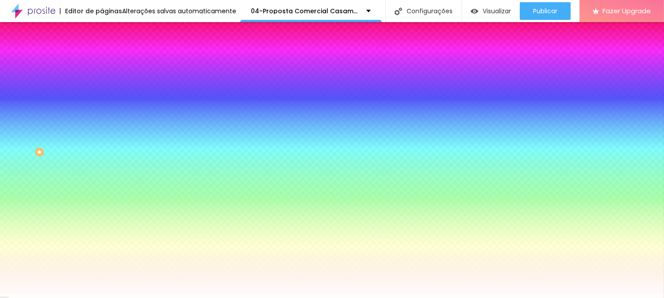
type input "24"
type input "23"
type input "22"
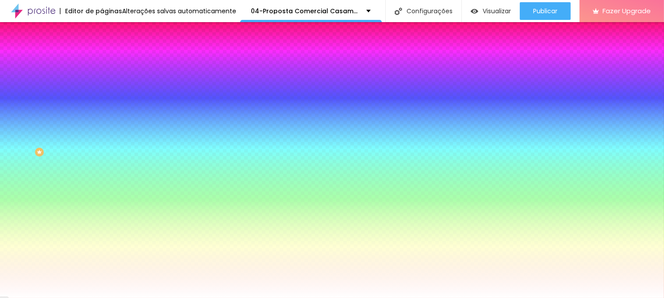
drag, startPoint x: 153, startPoint y: 191, endPoint x: 144, endPoint y: 191, distance: 9.3
type input "22"
click at [23, 298] on div at bounding box center [332, 298] width 664 height 0
click at [105, 193] on icon "button" at bounding box center [107, 192] width 5 height 5
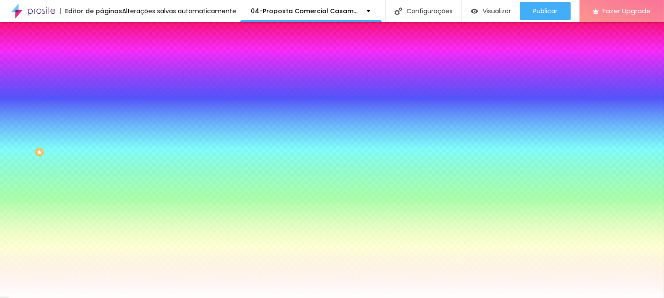
type input "20"
click at [356, 298] on div at bounding box center [332, 298] width 664 height 0
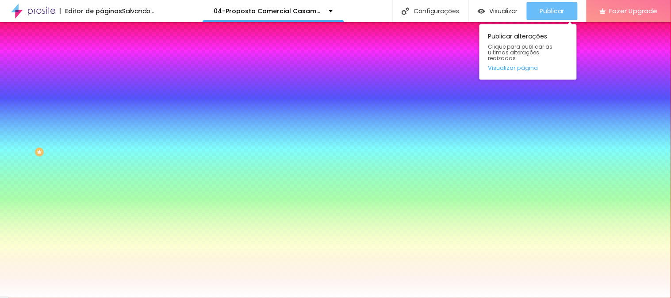
click at [564, 8] on span "Publicar" at bounding box center [552, 11] width 24 height 7
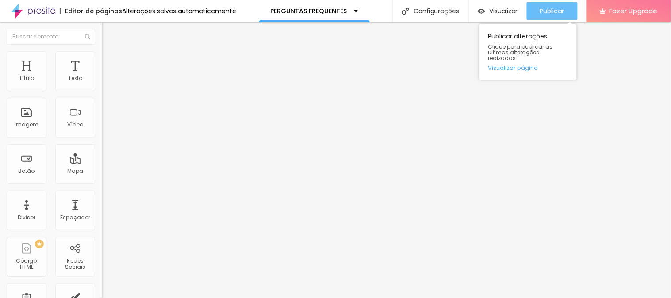
click at [539, 7] on button "Publicar" at bounding box center [552, 11] width 51 height 18
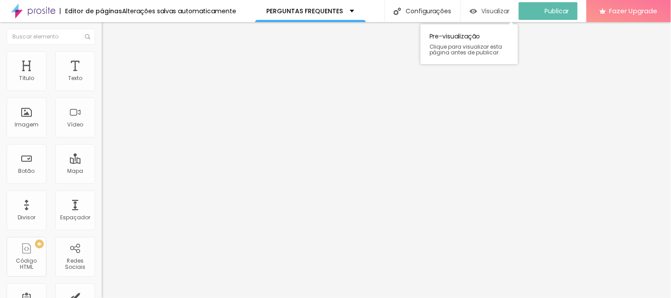
click at [506, 11] on span "Visualizar" at bounding box center [496, 11] width 28 height 7
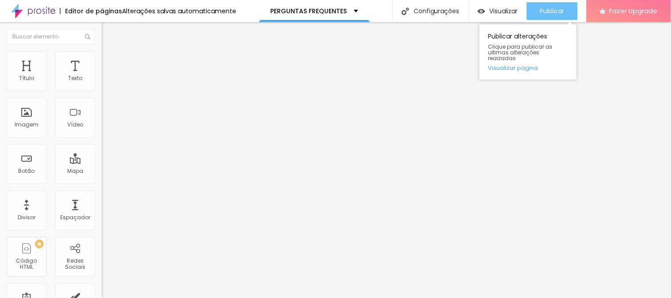
click at [552, 8] on span "Publicar" at bounding box center [552, 11] width 24 height 7
click at [546, 14] on span "Publicar" at bounding box center [552, 11] width 24 height 7
click at [543, 14] on span "Publicar" at bounding box center [552, 11] width 24 height 7
